Goal: Task Accomplishment & Management: Use online tool/utility

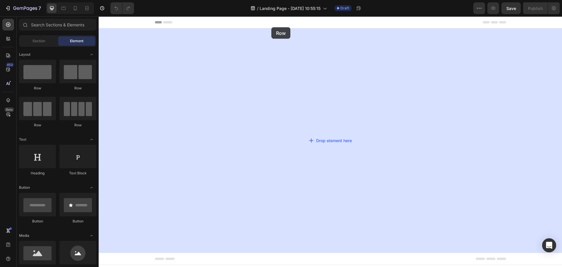
drag, startPoint x: 132, startPoint y: 91, endPoint x: 272, endPoint y: 27, distance: 153.8
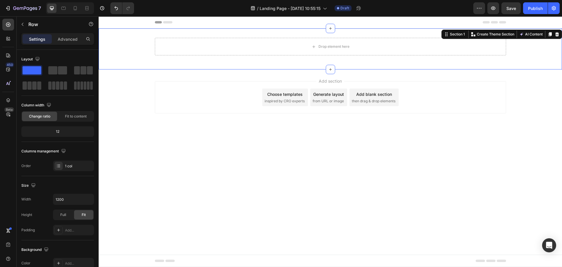
click at [141, 42] on div "Drop element here Row" at bounding box center [331, 49] width 464 height 22
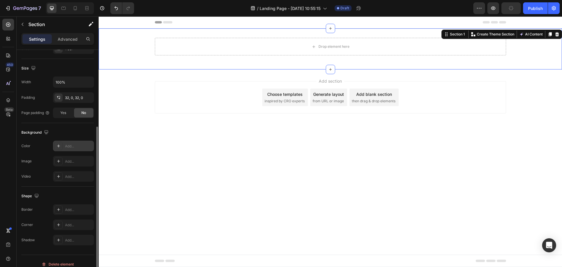
click at [76, 143] on div "Add..." at bounding box center [73, 146] width 41 height 11
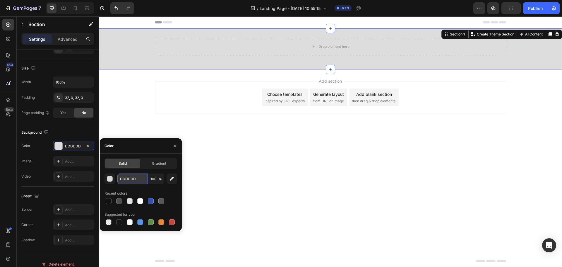
click at [124, 178] on input "DDDDDD" at bounding box center [132, 178] width 30 height 11
paste input "#2297FC"
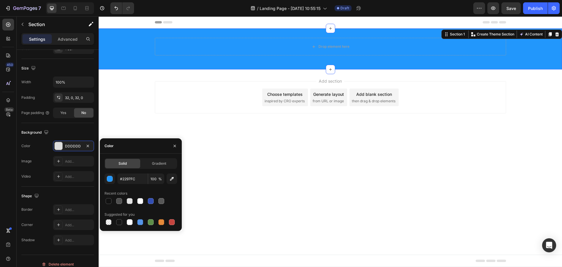
click at [143, 186] on div "#2297FC 100 % Recent colors Suggested for you" at bounding box center [141, 199] width 73 height 53
type input "2297FC"
click at [67, 38] on p "Advanced" at bounding box center [68, 39] width 20 height 6
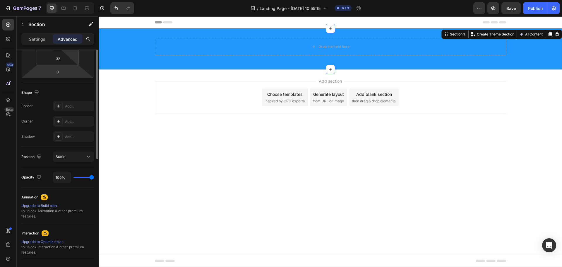
scroll to position [29, 0]
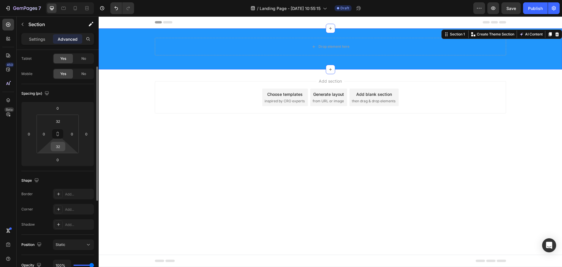
click at [61, 149] on input "32" at bounding box center [58, 146] width 12 height 9
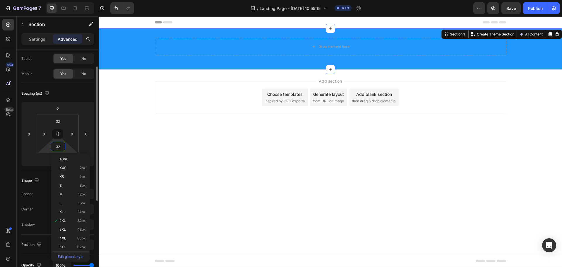
click at [61, 149] on input "32" at bounding box center [58, 146] width 12 height 9
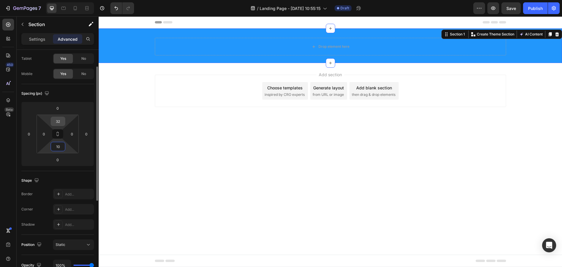
type input "10"
click at [59, 121] on input "32" at bounding box center [58, 121] width 12 height 9
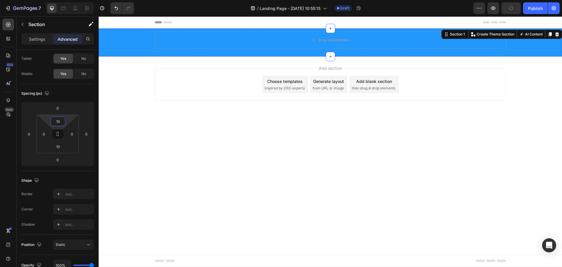
type input "10"
click at [20, 24] on icon "button" at bounding box center [22, 24] width 5 height 5
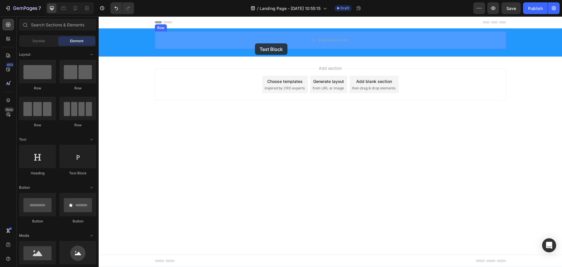
drag, startPoint x: 191, startPoint y: 163, endPoint x: 255, endPoint y: 43, distance: 135.6
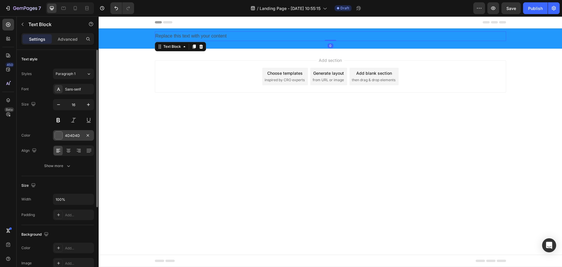
click at [59, 138] on div at bounding box center [59, 136] width 8 height 8
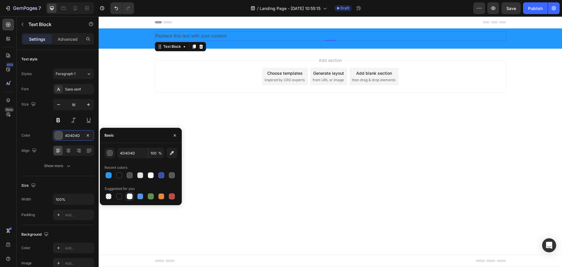
click at [126, 195] on div at bounding box center [130, 196] width 8 height 8
type input "FFFFFF"
click at [222, 36] on div "Replace this text with your content" at bounding box center [331, 36] width 352 height 10
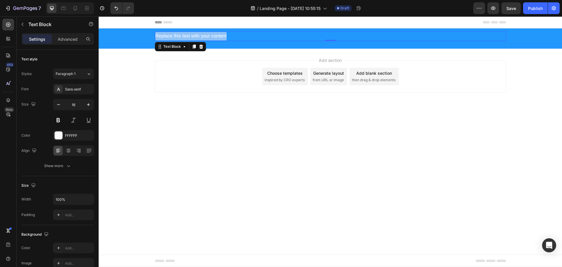
click at [222, 36] on p "Replace this text with your content" at bounding box center [331, 36] width 350 height 8
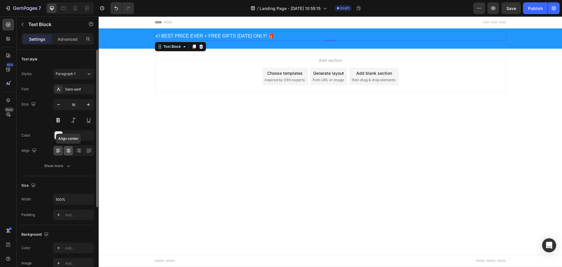
click at [70, 151] on icon at bounding box center [68, 151] width 4 height 1
click at [69, 149] on icon at bounding box center [68, 149] width 4 height 1
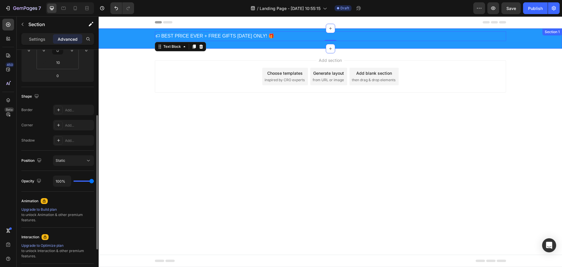
click at [238, 45] on div "🏷 BEST PRICE EVER + FREE GIFTS [DATE] ONLY! 🎁 Text Block 0 Row" at bounding box center [331, 38] width 464 height 14
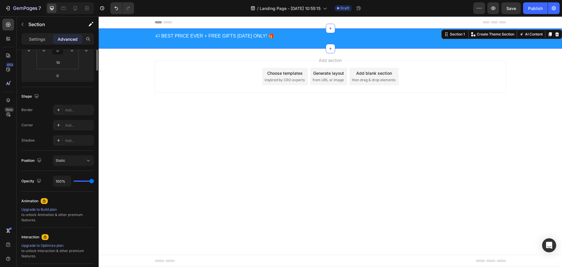
scroll to position [0, 0]
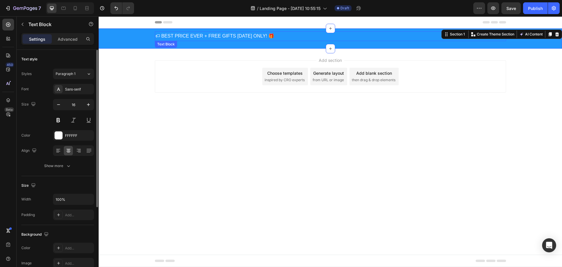
click at [289, 33] on p "🏷 BEST PRICE EVER + FREE GIFTS [DATE] ONLY! 🎁" at bounding box center [331, 36] width 350 height 8
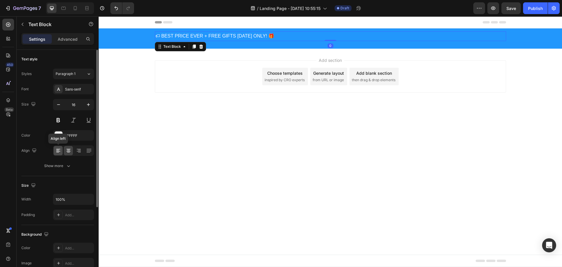
click at [59, 150] on icon at bounding box center [58, 151] width 6 height 6
click at [76, 148] on icon at bounding box center [79, 151] width 6 height 6
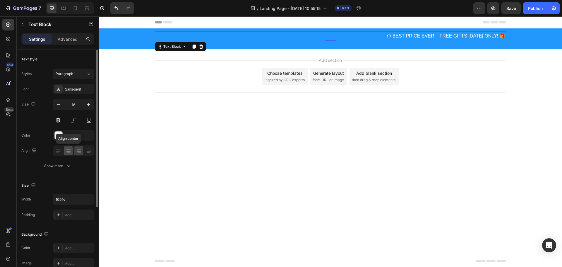
click at [67, 150] on icon at bounding box center [69, 151] width 6 height 6
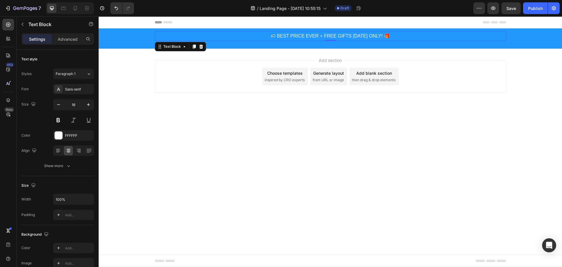
click at [252, 55] on div "Add section Choose templates inspired by CRO experts Generate layout from URL o…" at bounding box center [331, 85] width 464 height 72
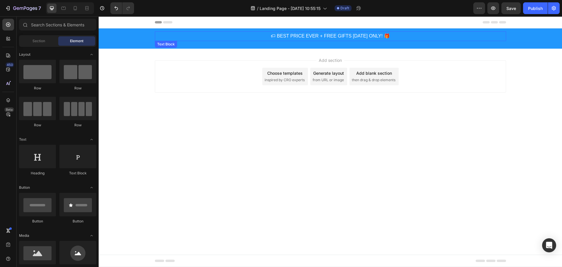
click at [231, 35] on p "🏷 BEST PRICE EVER + FREE GIFTS [DATE] ONLY! 🎁" at bounding box center [331, 36] width 350 height 8
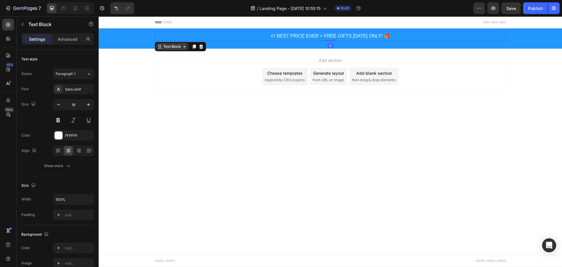
click at [182, 47] on icon at bounding box center [184, 46] width 5 height 5
click at [171, 36] on div "Row 1 col" at bounding box center [167, 37] width 18 height 4
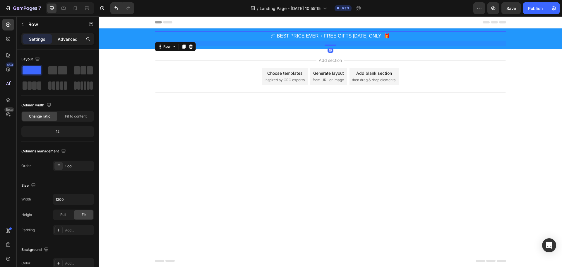
click at [62, 38] on p "Advanced" at bounding box center [68, 39] width 20 height 6
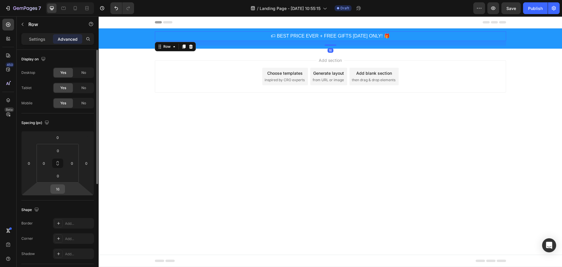
click at [55, 188] on input "16" at bounding box center [58, 189] width 12 height 9
type input "016"
click at [197, 57] on div "Add section Choose templates inspired by CRO experts Generate layout from URL o…" at bounding box center [331, 85] width 464 height 72
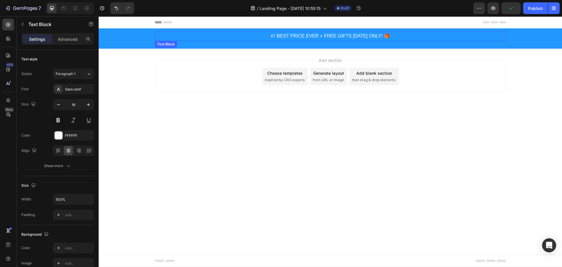
click at [301, 32] on p "🏷 BEST PRICE EVER + FREE GIFTS [DATE] ONLY! 🎁" at bounding box center [331, 36] width 350 height 8
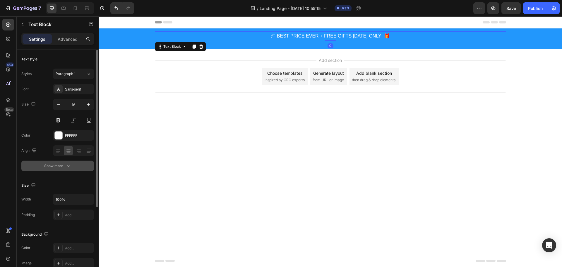
click at [53, 167] on div "Show more" at bounding box center [57, 166] width 27 height 6
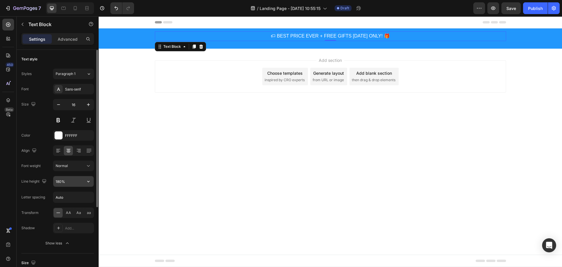
click at [91, 181] on icon "button" at bounding box center [89, 181] width 6 height 6
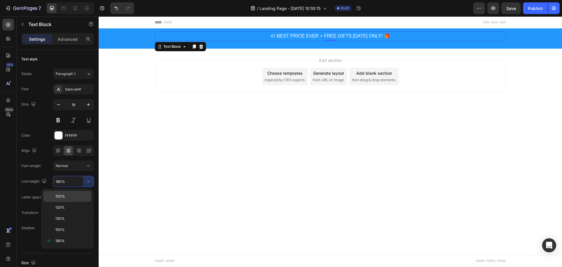
click at [69, 201] on div "100%" at bounding box center [67, 196] width 48 height 11
type input "100%"
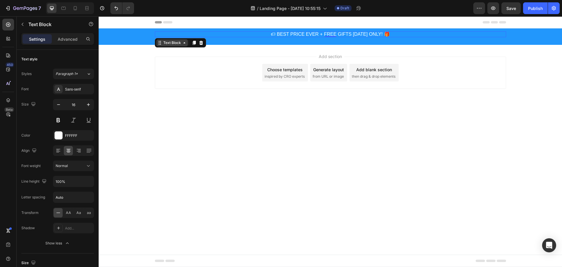
click at [182, 43] on icon at bounding box center [184, 42] width 5 height 5
click at [173, 34] on div "Row 1 col" at bounding box center [167, 33] width 18 height 4
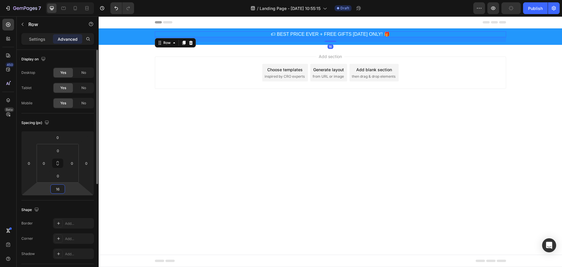
click at [58, 187] on input "16" at bounding box center [58, 189] width 12 height 9
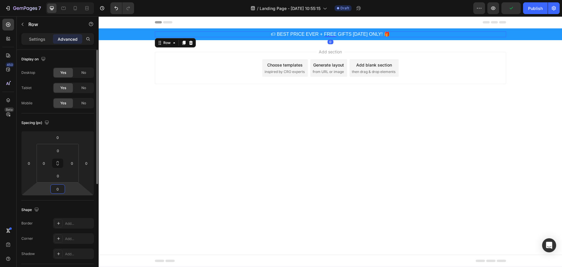
type input "0"
click at [62, 204] on div "Shape Border Add... Corner Add... Shadow Add..." at bounding box center [57, 232] width 73 height 64
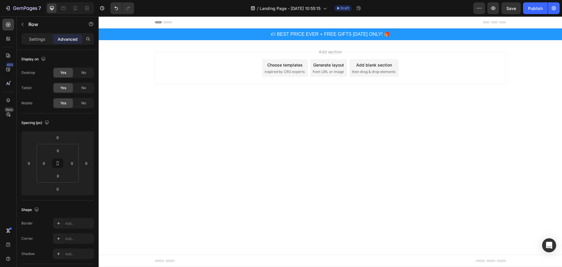
click at [238, 54] on div "Add section Choose templates inspired by CRO experts Generate layout from URL o…" at bounding box center [331, 68] width 352 height 32
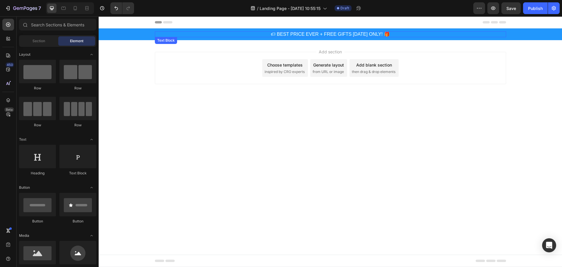
click at [296, 33] on p "🏷 BEST PRICE EVER + FREE GIFTS [DATE] ONLY! 🎁" at bounding box center [331, 34] width 350 height 5
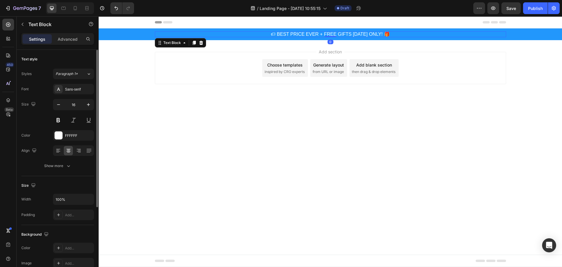
click at [73, 83] on div "Styles Paragraph 1* Font Sans-serif Size 16 Color FFFFFF Align Show more" at bounding box center [57, 120] width 73 height 103
click at [73, 89] on div "Sans-serif" at bounding box center [79, 89] width 28 height 5
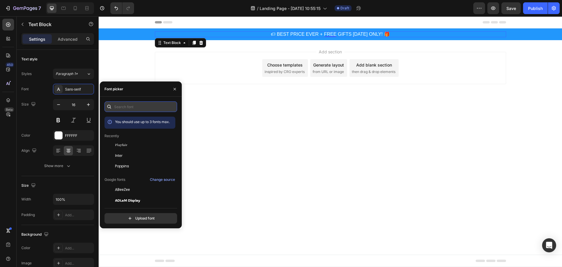
click at [131, 107] on input "text" at bounding box center [141, 106] width 73 height 11
type input "f"
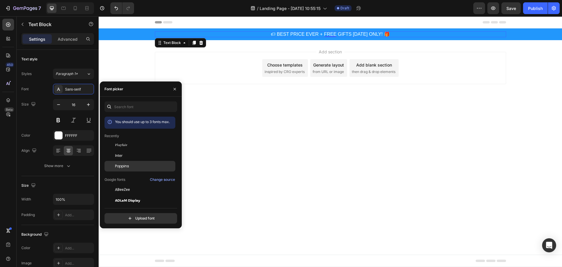
click at [126, 165] on span "Poppins" at bounding box center [122, 165] width 14 height 5
click at [63, 160] on div "Font Poppins Size 16 Color FFFFFF Align Show more" at bounding box center [57, 127] width 73 height 87
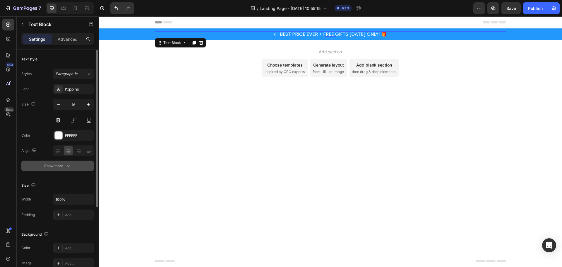
click at [63, 165] on div "Show more" at bounding box center [57, 166] width 27 height 6
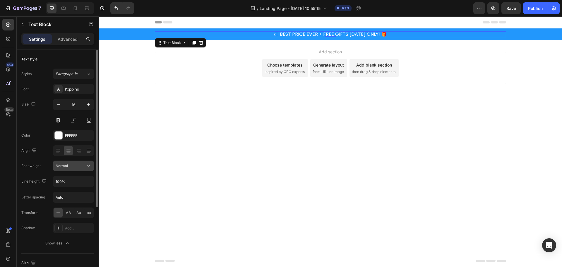
click at [87, 166] on icon at bounding box center [89, 166] width 6 height 6
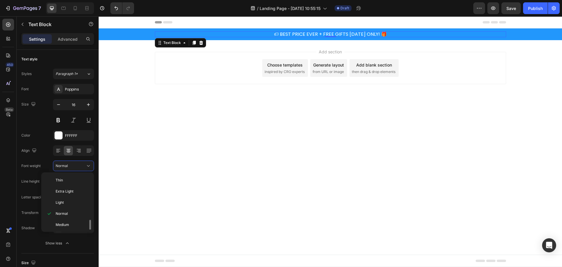
scroll to position [29, 0]
click at [69, 195] on p "Medium" at bounding box center [71, 195] width 31 height 5
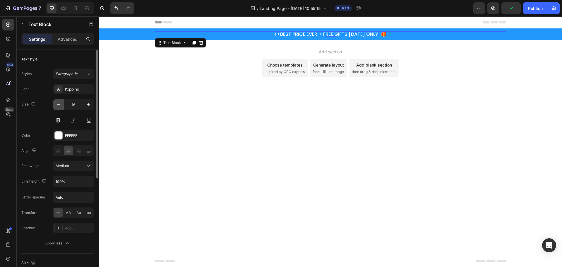
click at [62, 105] on button "button" at bounding box center [58, 104] width 11 height 11
type input "14"
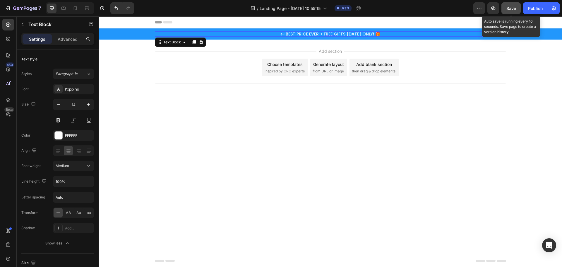
click at [513, 5] on div "Save" at bounding box center [512, 8] width 10 height 6
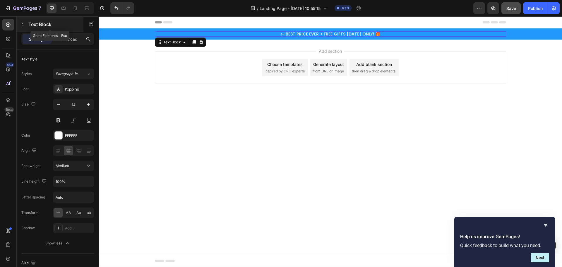
click at [18, 21] on button "button" at bounding box center [22, 24] width 9 height 9
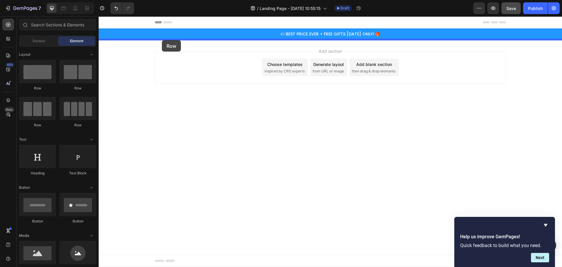
drag, startPoint x: 135, startPoint y: 84, endPoint x: 162, endPoint y: 40, distance: 51.6
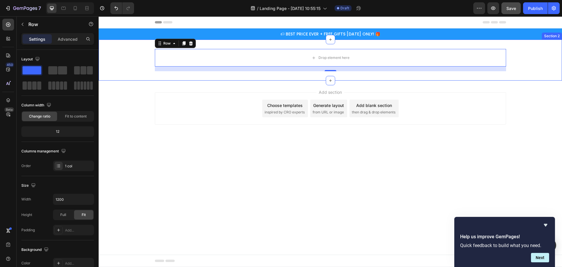
click at [129, 61] on div "Drop element here Row 16" at bounding box center [331, 60] width 464 height 22
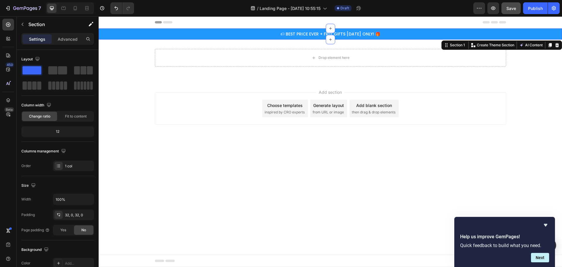
click at [134, 33] on div "🏷 BEST PRICE EVER + FREE GIFTS [DATE] ONLY! 🎁 Text Block Row" at bounding box center [331, 33] width 464 height 5
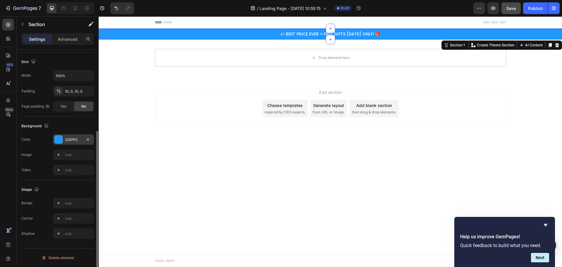
click at [57, 140] on div at bounding box center [59, 140] width 8 height 8
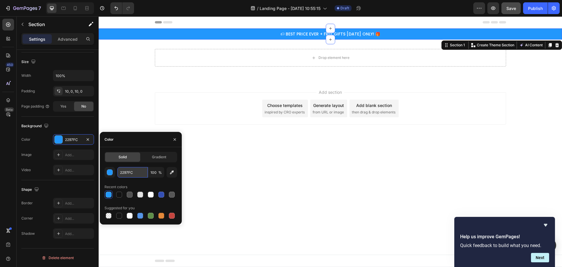
click at [132, 174] on input "2297FC" at bounding box center [132, 172] width 30 height 11
paste input "🏷 BEST PRICE EVER + FREE GIFTS [DATE] ONLY! 🎁"
click at [142, 183] on div "Recent colors" at bounding box center [141, 186] width 73 height 9
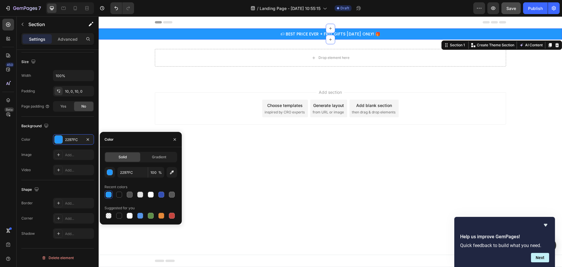
scroll to position [0, 0]
click at [133, 170] on input "2297FC" at bounding box center [132, 172] width 30 height 11
click at [147, 181] on div "2297FC 100 % Recent colors Suggested for you" at bounding box center [141, 193] width 73 height 53
click at [137, 34] on div "🏷 BEST PRICE EVER + FREE GIFTS [DATE] ONLY! 🎁 Text Block Row" at bounding box center [331, 33] width 464 height 5
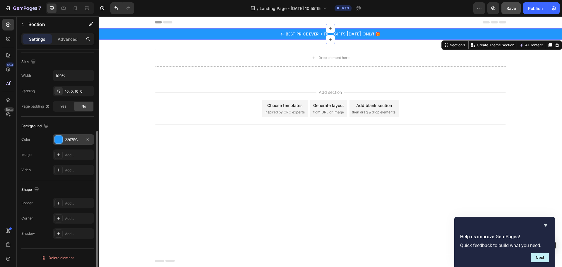
click at [57, 138] on div at bounding box center [59, 140] width 8 height 8
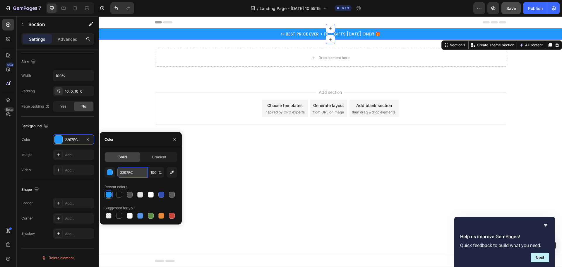
click at [127, 169] on input "2297FC" at bounding box center [132, 172] width 30 height 11
click at [135, 184] on div "Recent colors" at bounding box center [141, 186] width 73 height 9
click at [134, 175] on input "2297FC" at bounding box center [132, 172] width 30 height 11
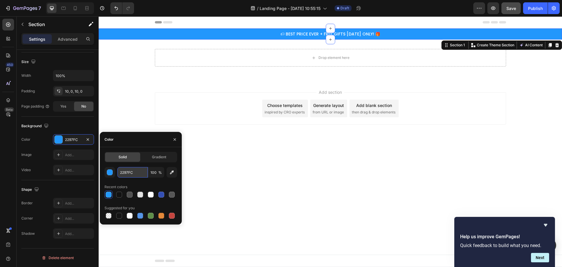
paste input "c8202f"
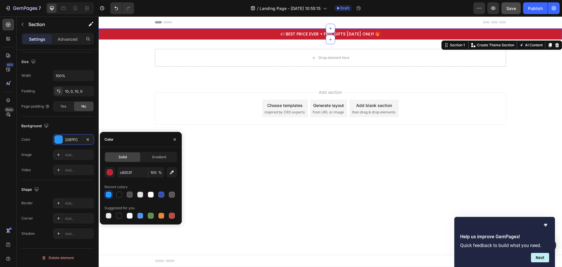
type input "C8202F"
click at [138, 186] on div "Recent colors" at bounding box center [141, 186] width 73 height 9
click at [144, 52] on div "Drop element here Row" at bounding box center [331, 60] width 464 height 22
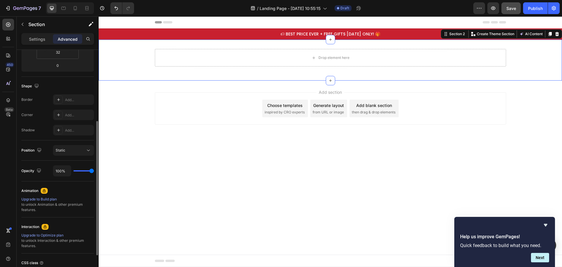
scroll to position [36, 0]
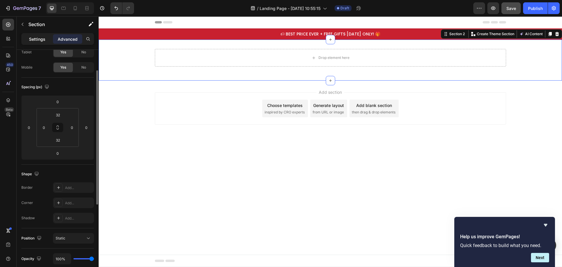
click at [32, 41] on p "Settings" at bounding box center [37, 39] width 16 height 6
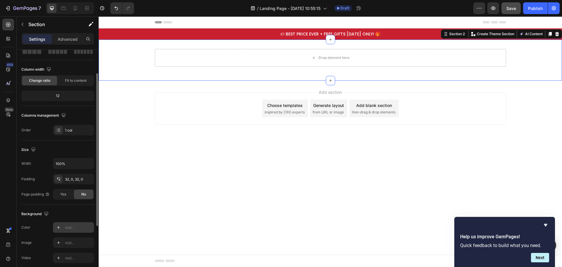
click at [69, 225] on div "Add..." at bounding box center [79, 227] width 28 height 5
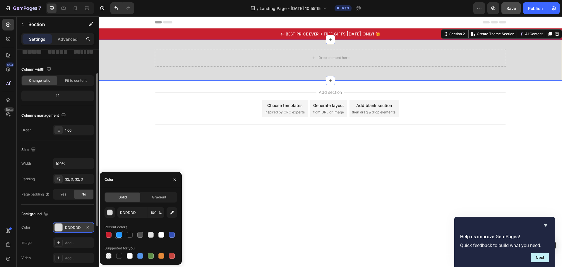
click at [120, 236] on div at bounding box center [119, 235] width 6 height 6
type input "2297FC"
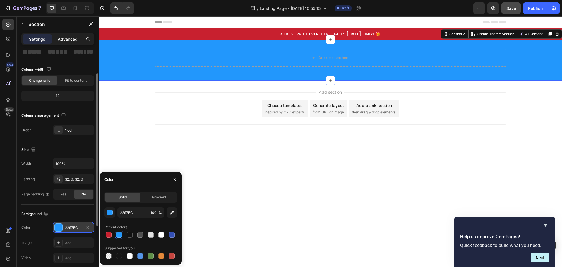
click at [67, 36] on p "Advanced" at bounding box center [68, 39] width 20 height 6
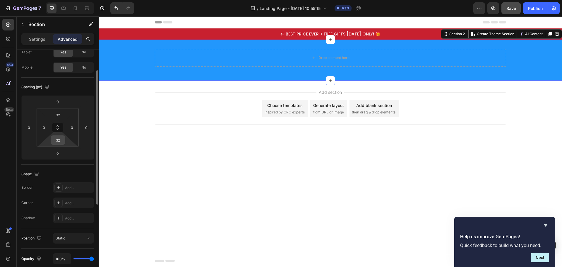
click at [62, 141] on input "32" at bounding box center [58, 140] width 12 height 9
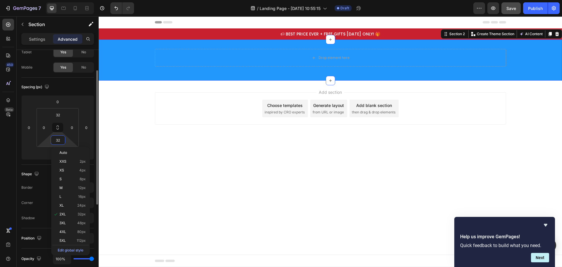
click at [62, 141] on input "32" at bounding box center [58, 140] width 12 height 9
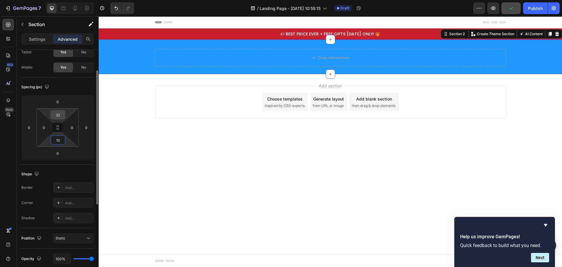
type input "10"
click at [58, 113] on input "32" at bounding box center [58, 114] width 12 height 9
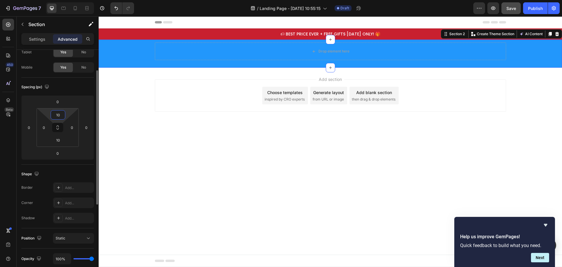
type input "10"
click at [83, 88] on div "Spacing (px)" at bounding box center [57, 86] width 73 height 9
click at [229, 46] on div "Drop element here" at bounding box center [331, 51] width 352 height 18
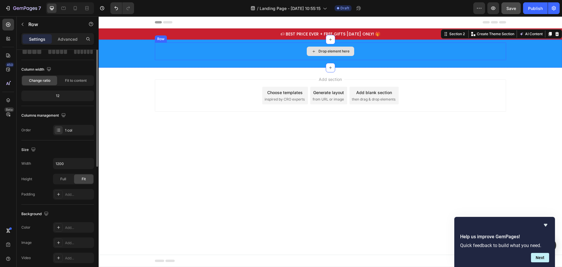
scroll to position [0, 0]
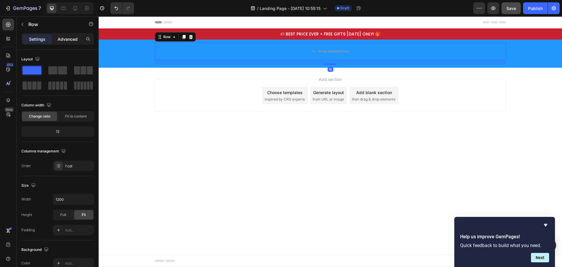
click at [65, 37] on p "Advanced" at bounding box center [68, 39] width 20 height 6
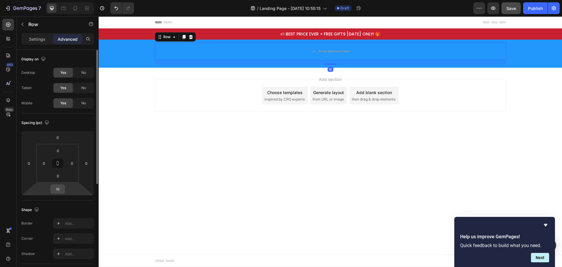
click at [58, 189] on input "16" at bounding box center [58, 189] width 12 height 9
type input "0"
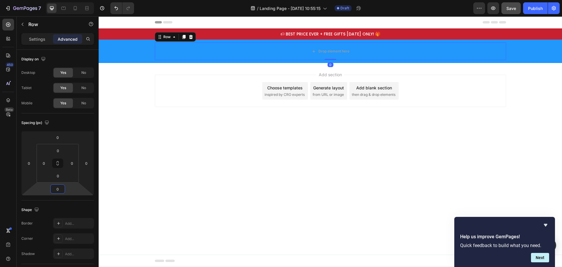
click at [204, 71] on div "Add section Choose templates inspired by CRO experts Generate layout from URL o…" at bounding box center [331, 99] width 464 height 72
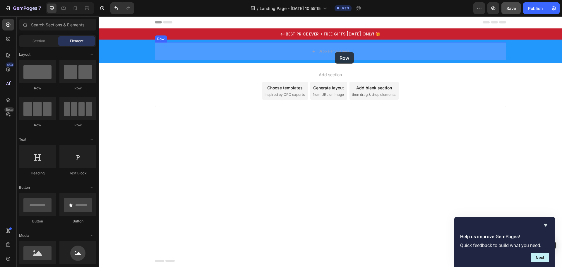
drag, startPoint x: 172, startPoint y: 91, endPoint x: 335, endPoint y: 52, distance: 167.5
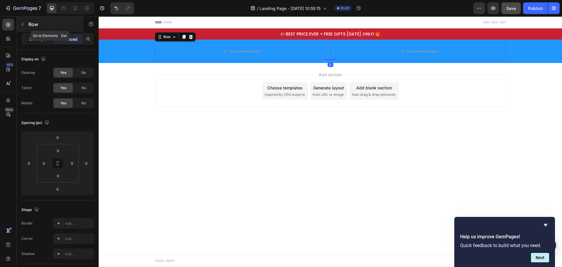
click at [21, 25] on icon "button" at bounding box center [22, 24] width 5 height 5
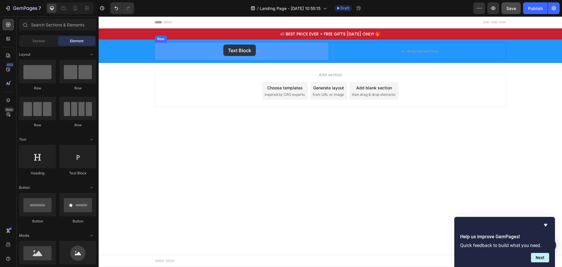
drag, startPoint x: 179, startPoint y: 173, endPoint x: 223, endPoint y: 45, distance: 135.6
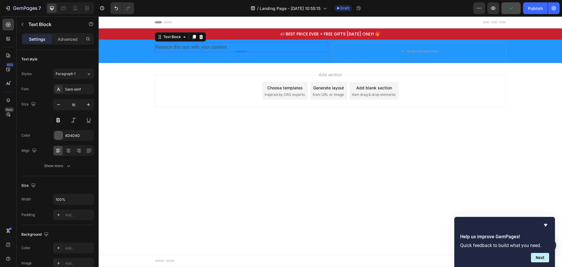
click at [223, 46] on div "Replace this text with your content" at bounding box center [241, 47] width 173 height 10
click at [223, 46] on p "Replace this text with your content" at bounding box center [242, 47] width 172 height 8
click at [223, 56] on div "🌼 FALL SALE 🌼 Up to 67% Off Text Block 0" at bounding box center [241, 51] width 173 height 18
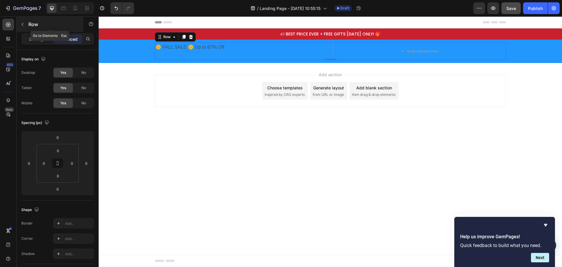
click at [24, 23] on icon "button" at bounding box center [22, 24] width 5 height 5
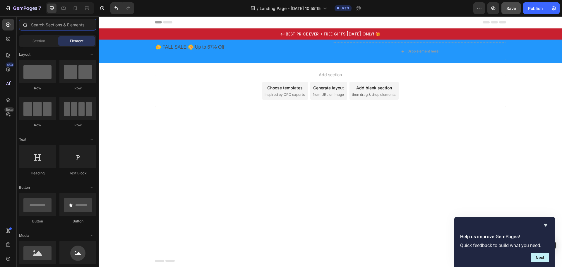
click at [63, 25] on input "text" at bounding box center [57, 25] width 77 height 12
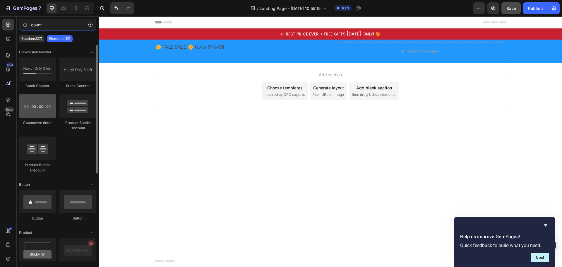
type input "count"
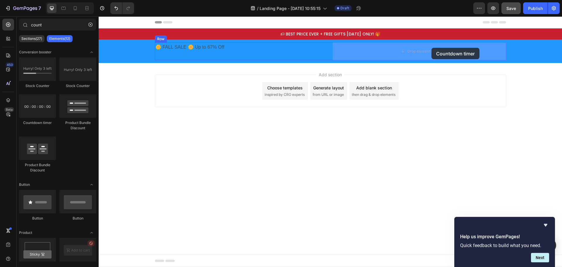
drag, startPoint x: 141, startPoint y: 123, endPoint x: 432, endPoint y: 48, distance: 300.0
